Goal: Complete application form

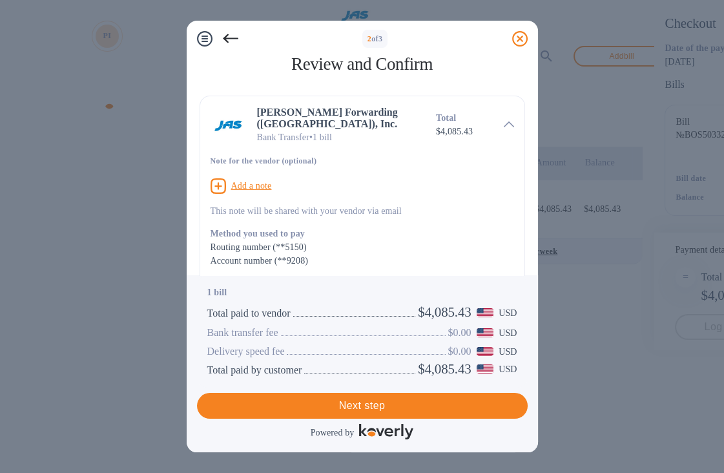
scroll to position [249, 0]
click at [387, 408] on span "Next step" at bounding box center [362, 406] width 310 height 16
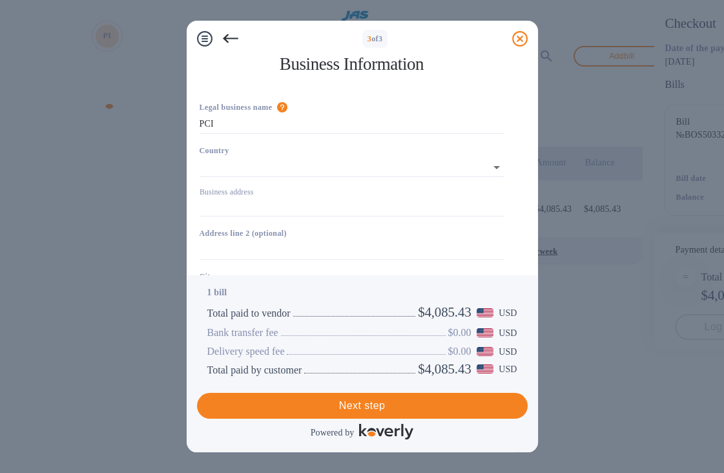
scroll to position [146, 0]
type input "[GEOGRAPHIC_DATA]"
click at [282, 202] on input "Business address" at bounding box center [352, 204] width 305 height 19
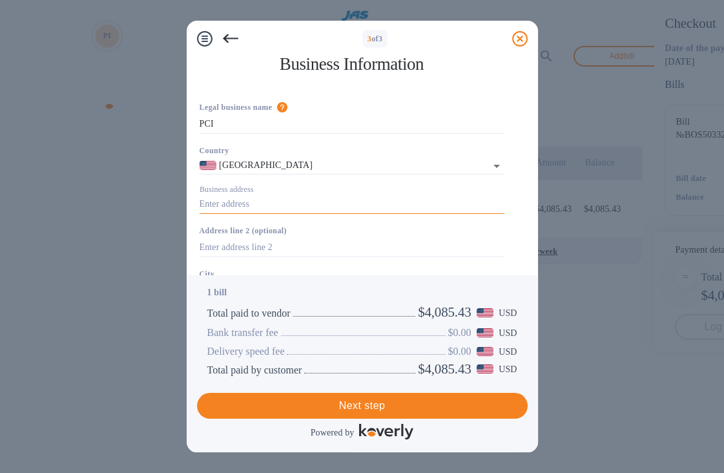
type input "[STREET_ADDRESS]"
click at [295, 281] on input "text" at bounding box center [352, 290] width 305 height 19
type input "[GEOGRAPHIC_DATA]"
type input "NH"
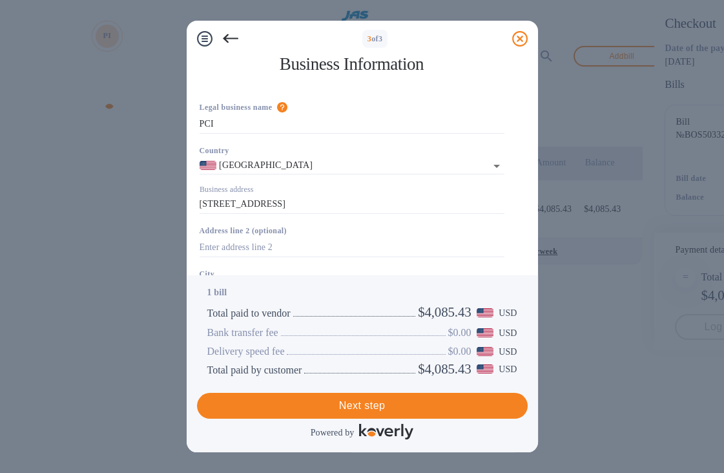
scroll to position [146, 0]
type input "03079"
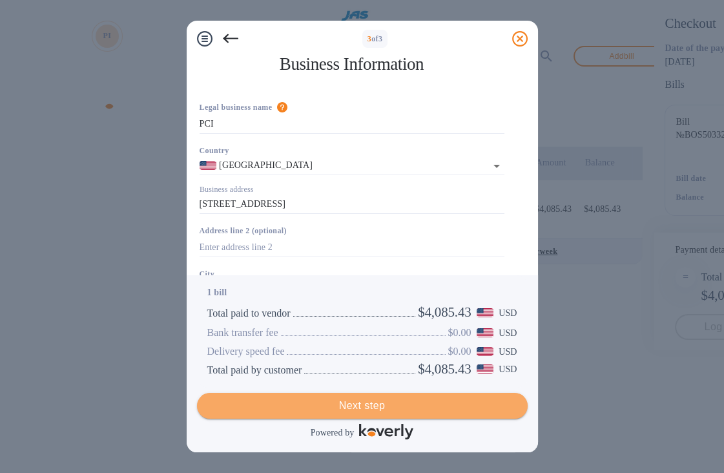
click at [412, 405] on span "Next step" at bounding box center [362, 406] width 310 height 16
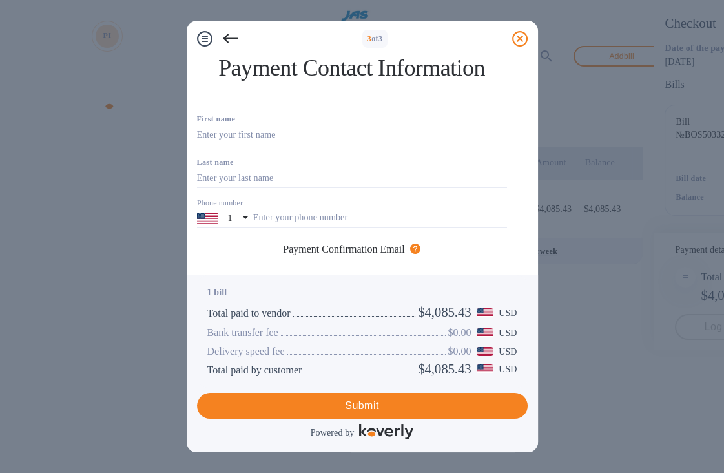
scroll to position [0, 0]
click at [277, 145] on input "text" at bounding box center [352, 135] width 310 height 19
type input "[PERSON_NAME]"
type input "A"
type input "Starr"
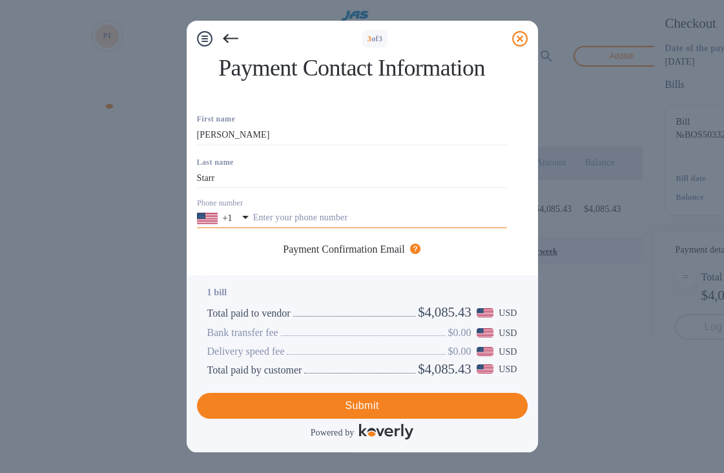
click at [324, 228] on input "text" at bounding box center [380, 218] width 254 height 19
type input "6038947070"
type input "[EMAIL_ADDRESS][DOMAIN_NAME]"
click at [436, 333] on icon at bounding box center [442, 341] width 16 height 16
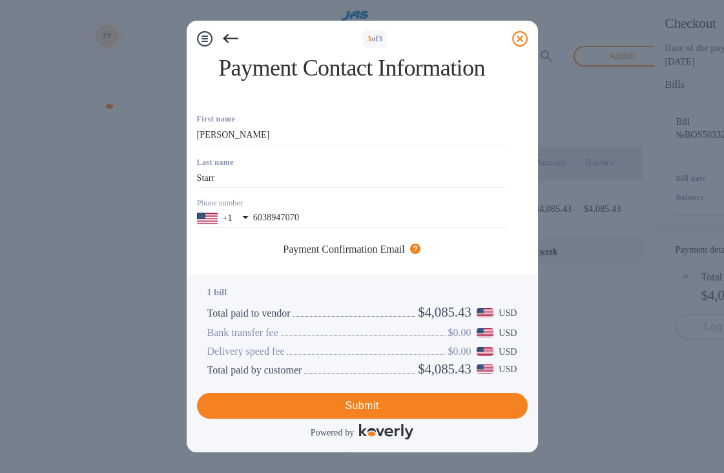
click at [244, 331] on input "text" at bounding box center [312, 340] width 231 height 19
click at [229, 402] on span "[EMAIL_ADDRESS][DOMAIN_NAME]" at bounding box center [275, 406] width 140 height 9
click at [302, 401] on span "[EMAIL_ADDRESS][DOMAIN_NAME]" at bounding box center [275, 407] width 156 height 13
click at [348, 403] on icon at bounding box center [353, 408] width 10 height 10
click at [243, 286] on input "text" at bounding box center [352, 295] width 310 height 19
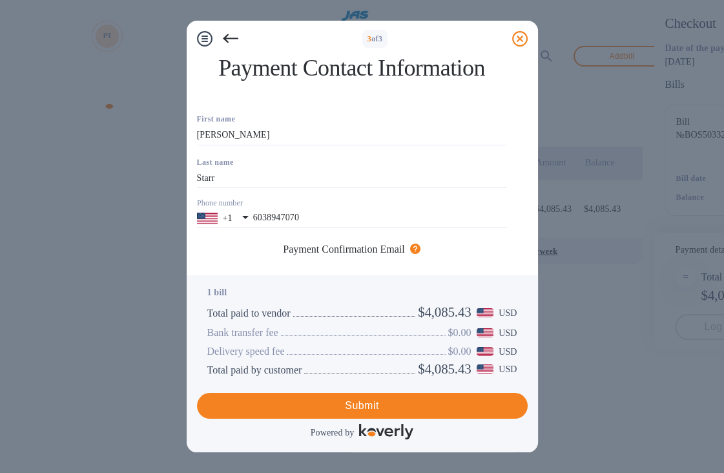
type input "[EMAIL_ADDRESS][DOMAIN_NAME]"
click at [293, 331] on input "text" at bounding box center [312, 340] width 231 height 19
type input "[EMAIL_ADDRESS][DOMAIN_NAME]"
click at [434, 333] on icon at bounding box center [442, 341] width 16 height 16
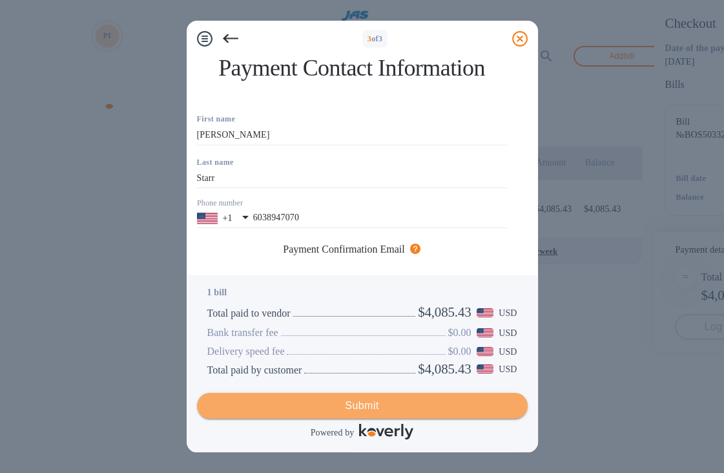
click at [377, 409] on span "Submit" at bounding box center [362, 406] width 310 height 16
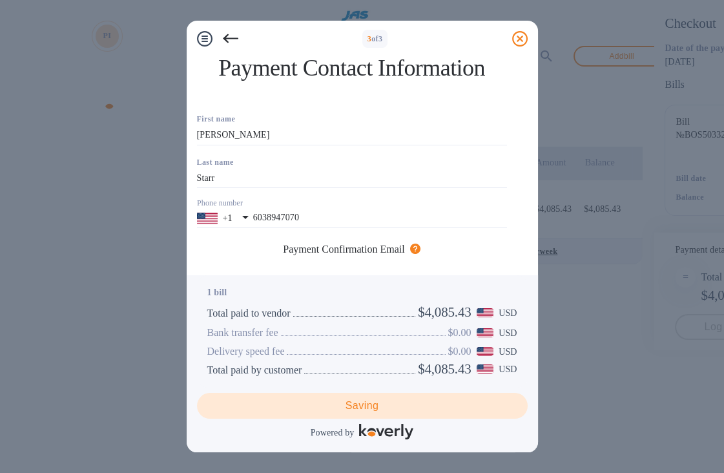
checkbox input "false"
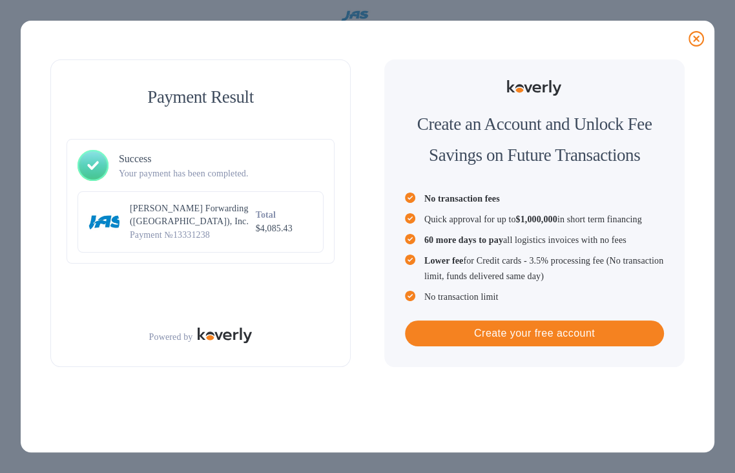
scroll to position [0, 0]
